Goal: Task Accomplishment & Management: Manage account settings

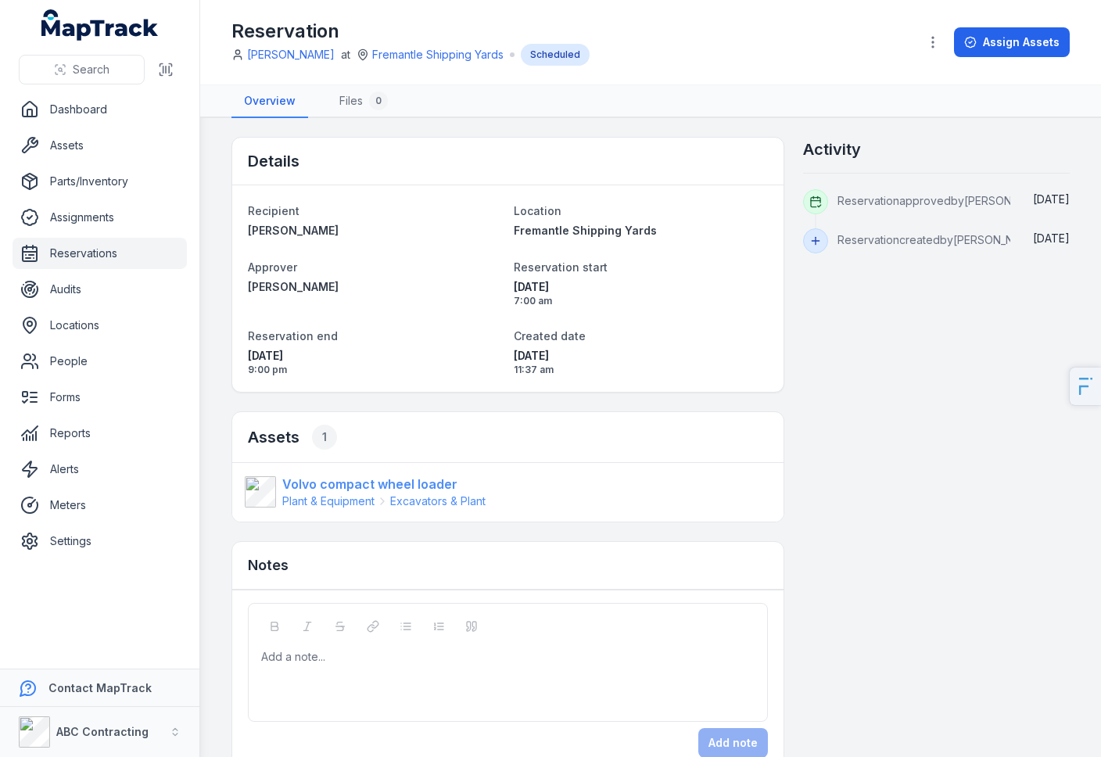
click at [371, 496] on span "Plant & Equipment" at bounding box center [328, 501] width 92 height 16
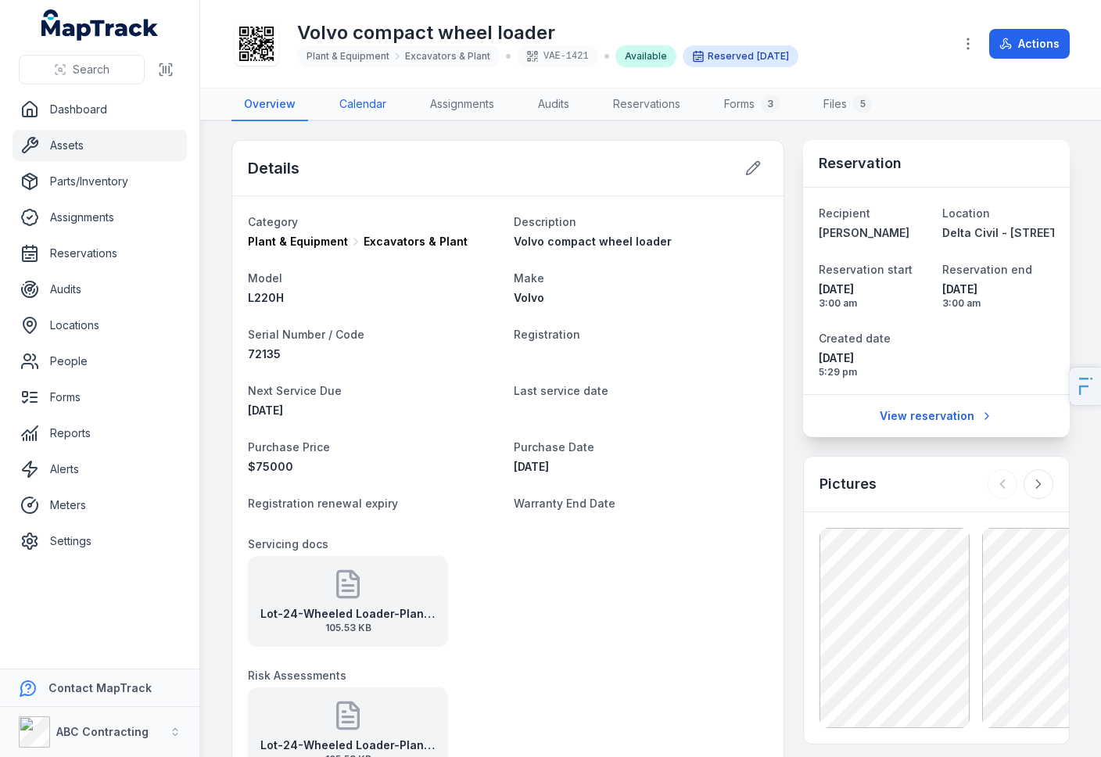
click at [375, 110] on link "Calendar" at bounding box center [363, 104] width 72 height 33
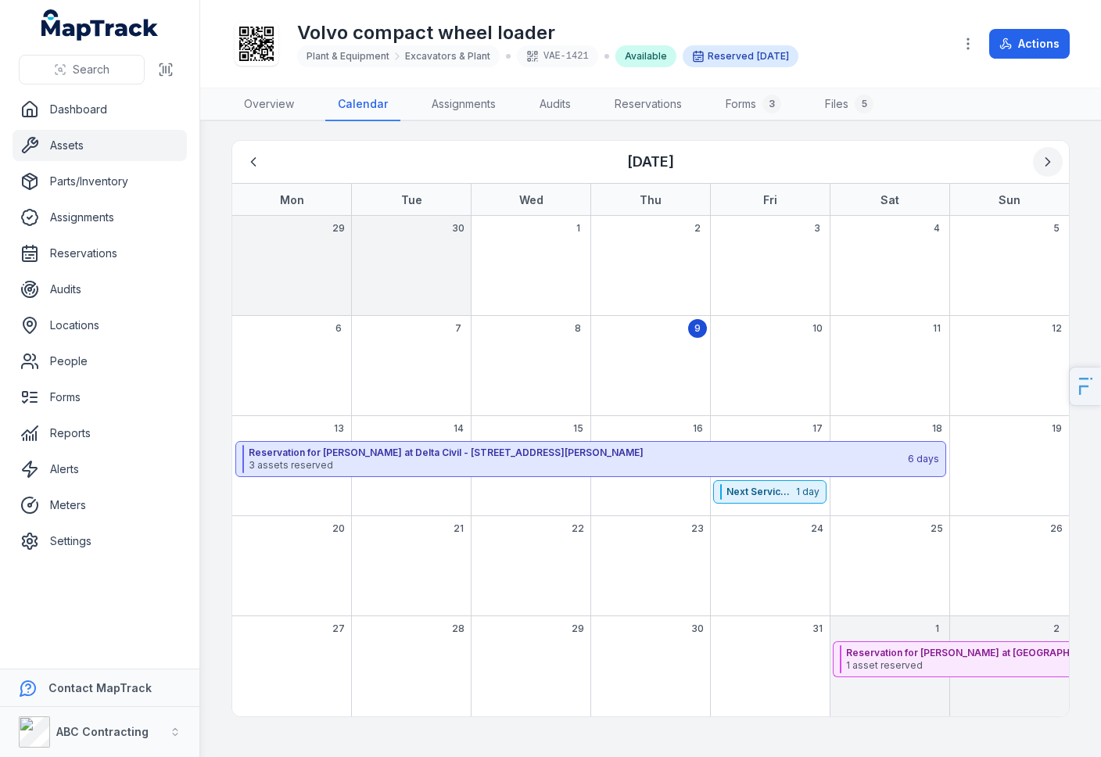
click at [1039, 151] on button "Next" at bounding box center [1048, 162] width 30 height 30
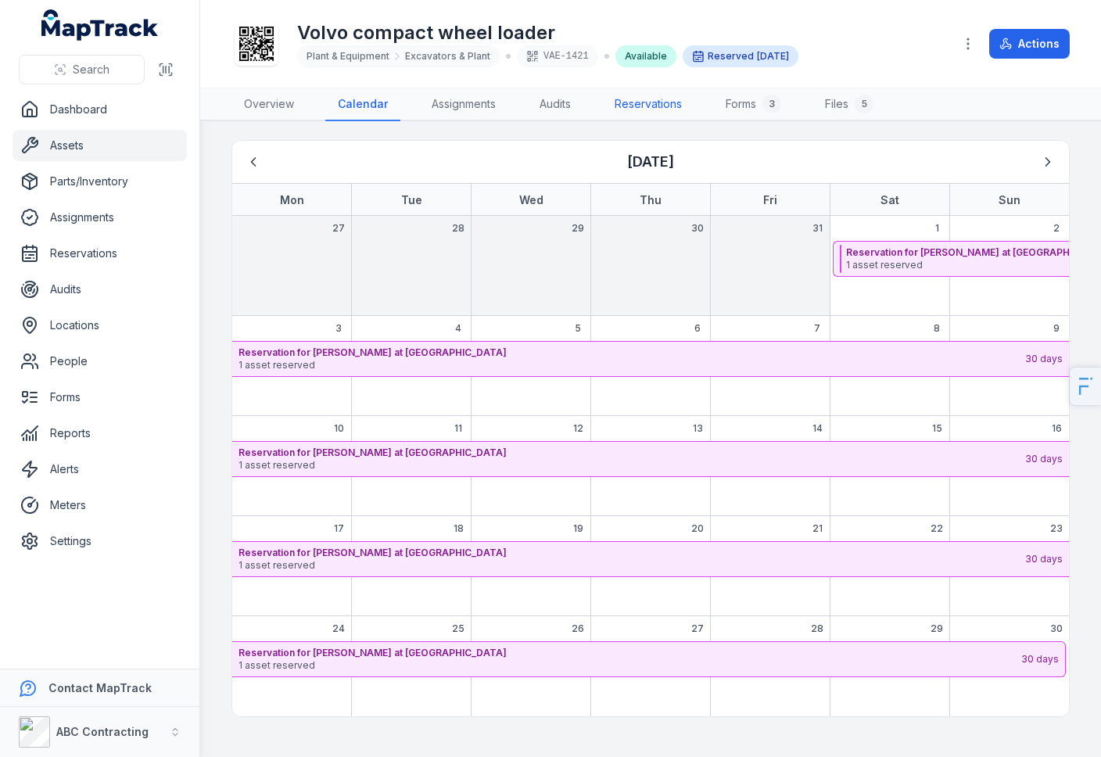
click at [644, 102] on link "Reservations" at bounding box center [648, 104] width 92 height 33
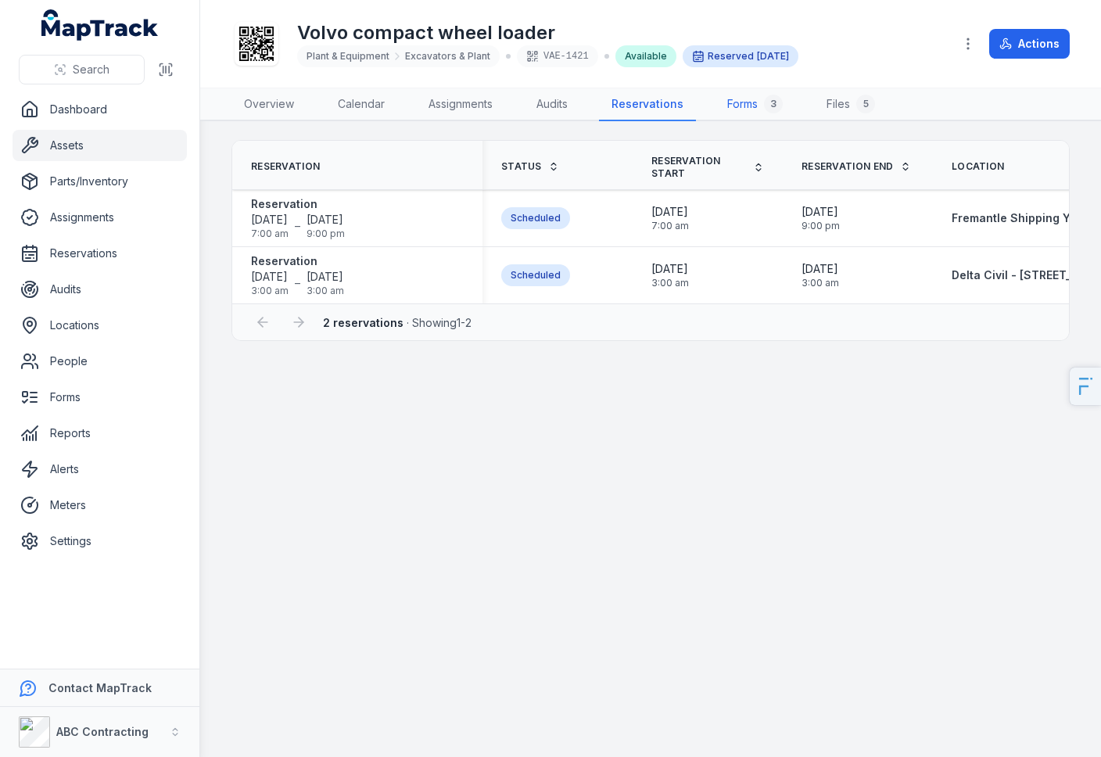
click at [747, 109] on link "Forms 3" at bounding box center [755, 104] width 81 height 33
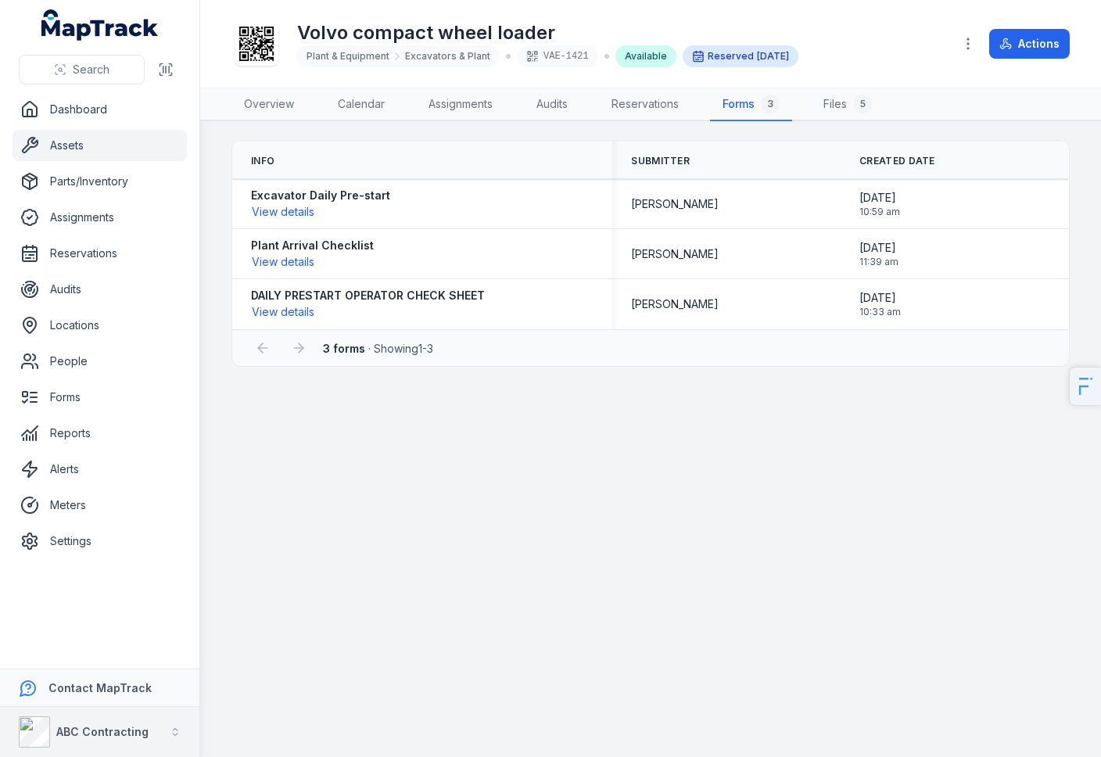
click at [92, 731] on strong "ABC Contracting" at bounding box center [102, 731] width 92 height 13
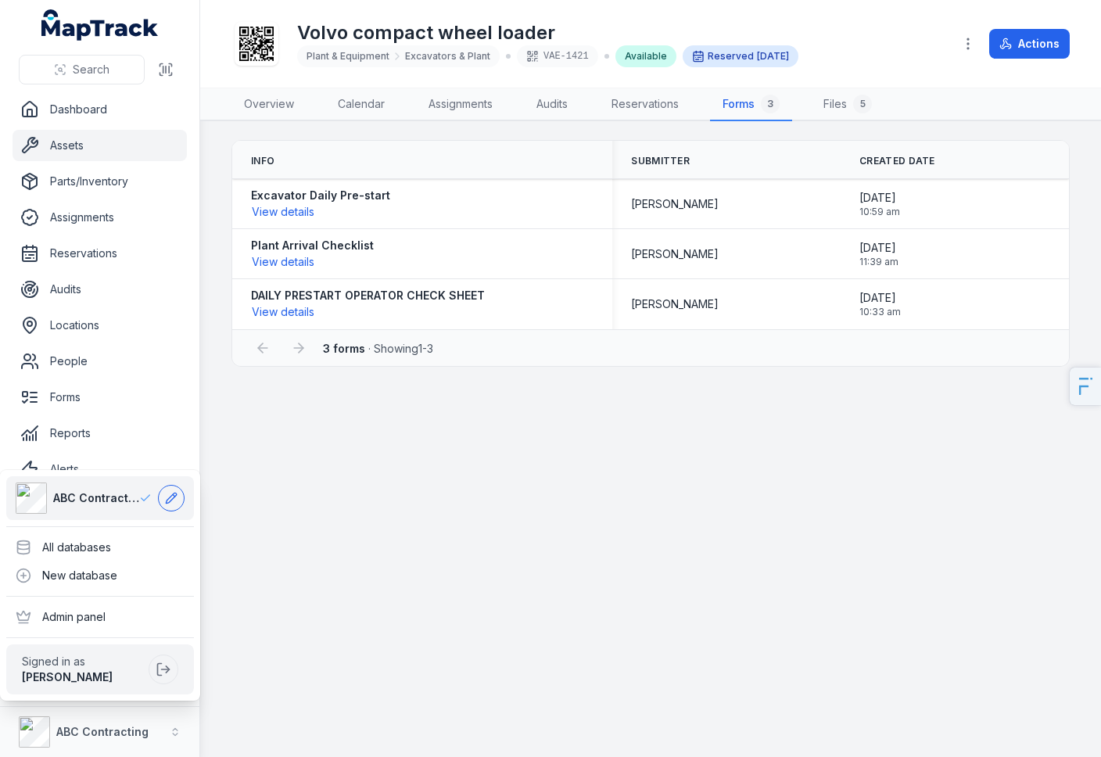
click at [177, 504] on icon at bounding box center [171, 498] width 13 height 13
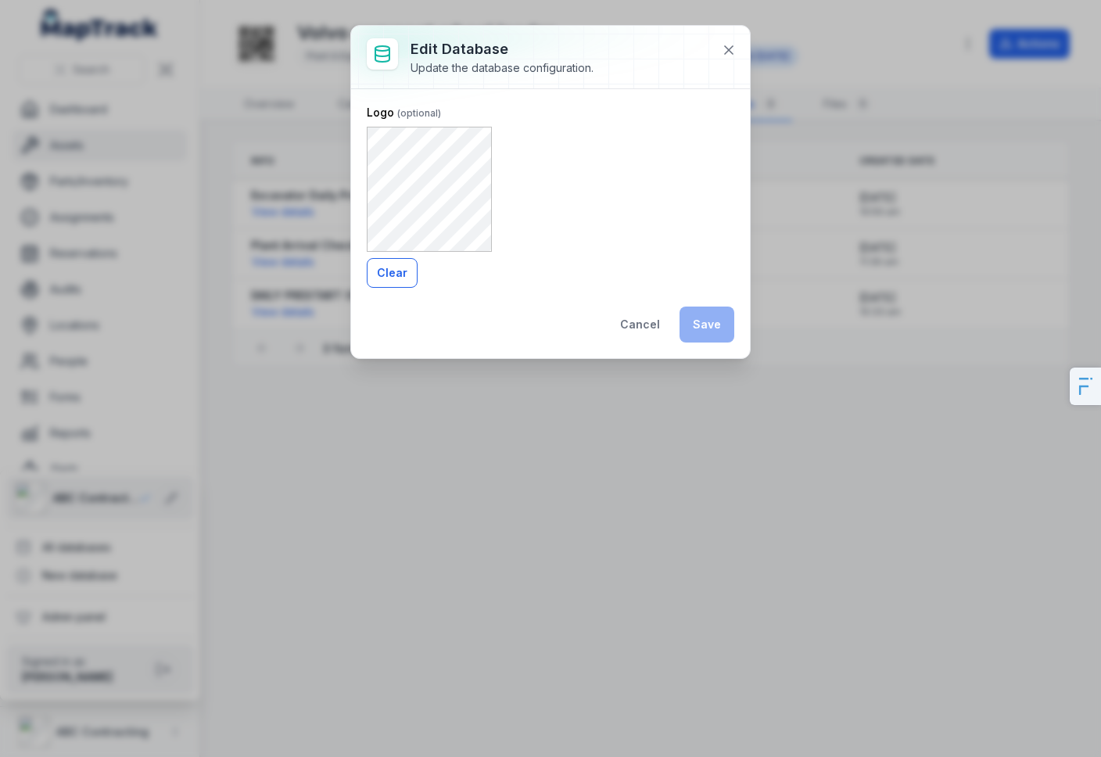
click at [389, 272] on button "Clear" at bounding box center [392, 273] width 51 height 30
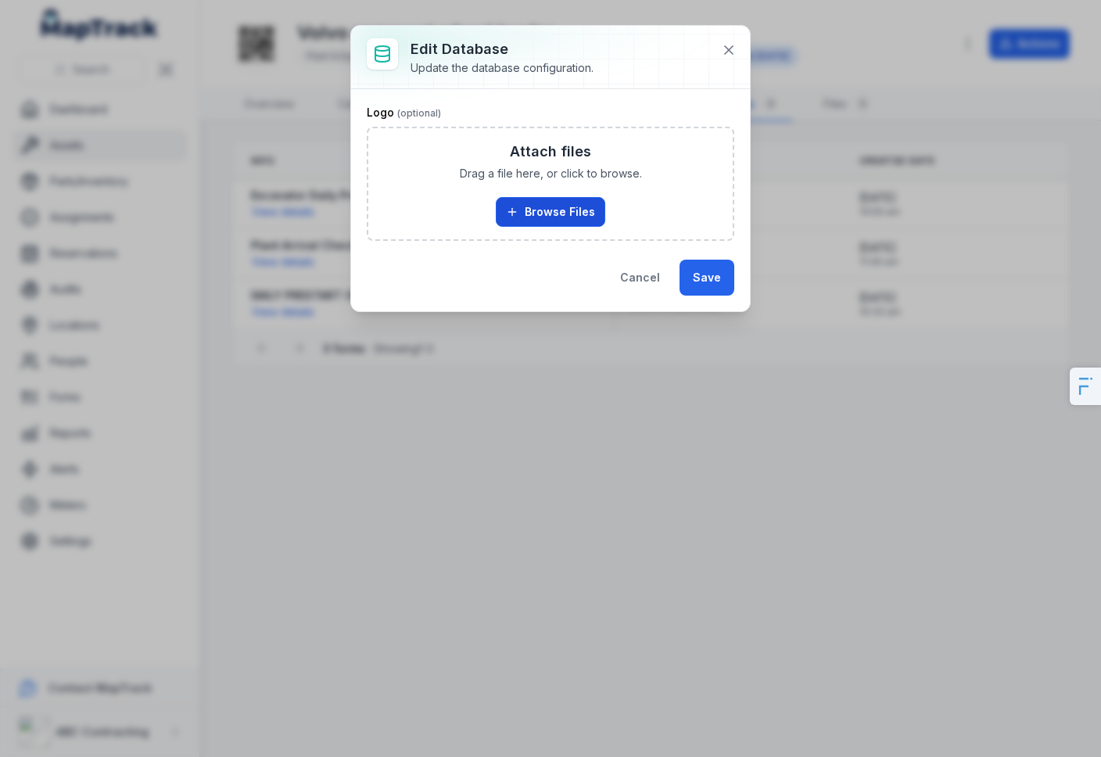
click at [544, 215] on button "Browse Files" at bounding box center [550, 212] width 109 height 30
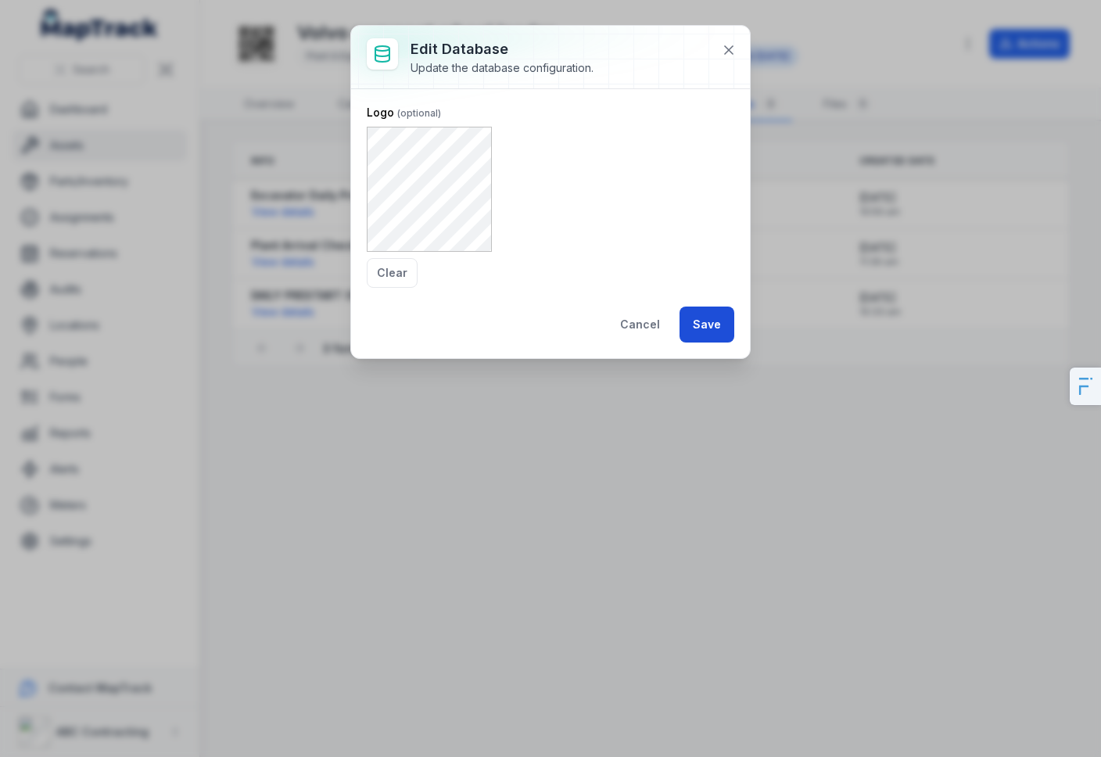
click at [708, 328] on button "Save" at bounding box center [707, 325] width 55 height 36
